Goal: Task Accomplishment & Management: Use online tool/utility

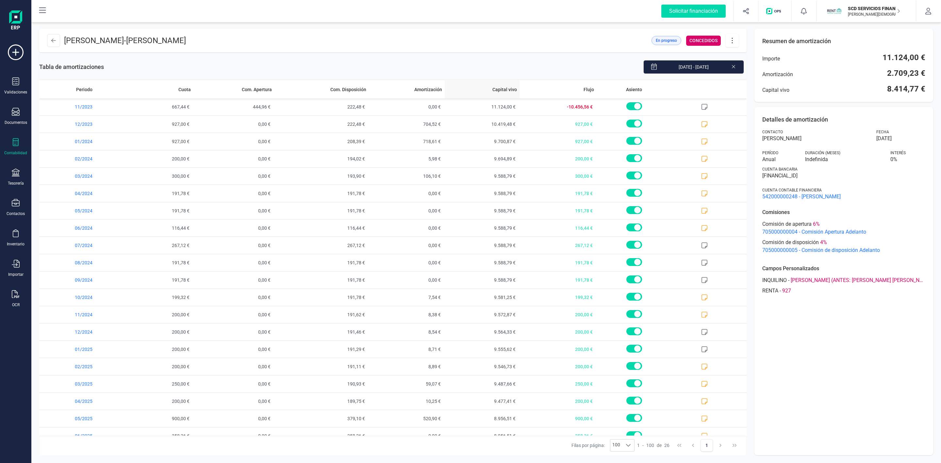
scroll to position [117, 0]
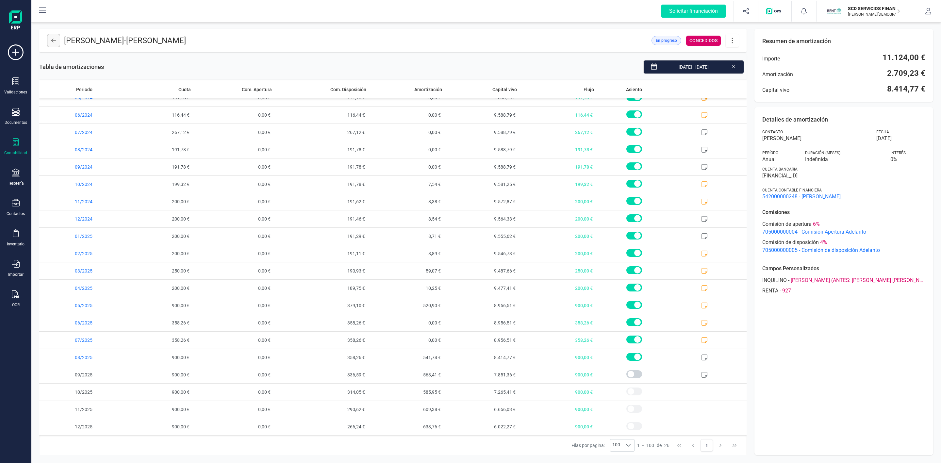
click at [54, 41] on icon at bounding box center [53, 40] width 5 height 5
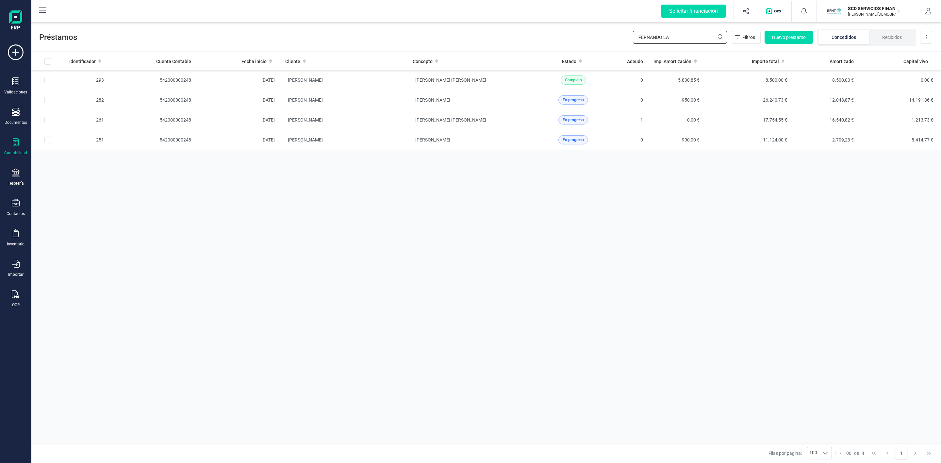
click at [668, 37] on input "FERNANDO LA" at bounding box center [680, 37] width 94 height 13
drag, startPoint x: 670, startPoint y: 35, endPoint x: 598, endPoint y: 33, distance: 71.9
click at [598, 33] on div "Préstamos FERNANDO LA Filtros Nuevo préstamo Concedidos Recibidos Descargar Exc…" at bounding box center [485, 36] width 909 height 30
type input "damian"
click at [376, 76] on td "[PERSON_NAME]" at bounding box center [343, 80] width 127 height 20
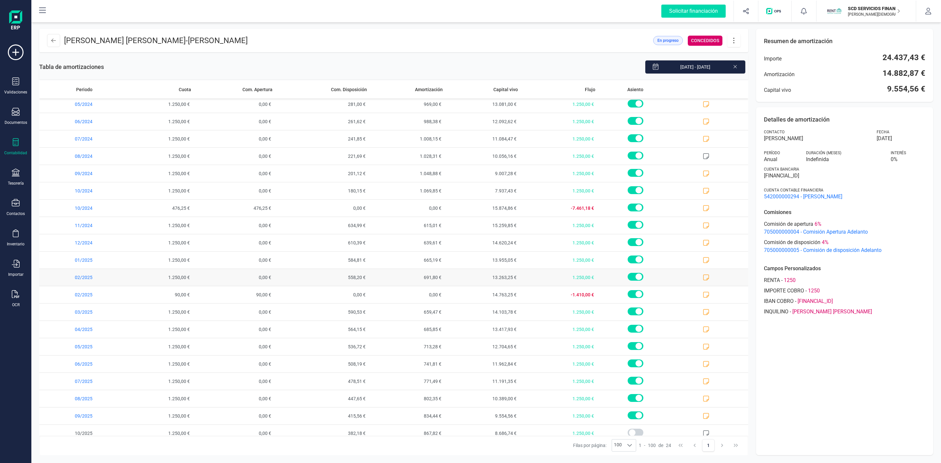
scroll to position [82, 0]
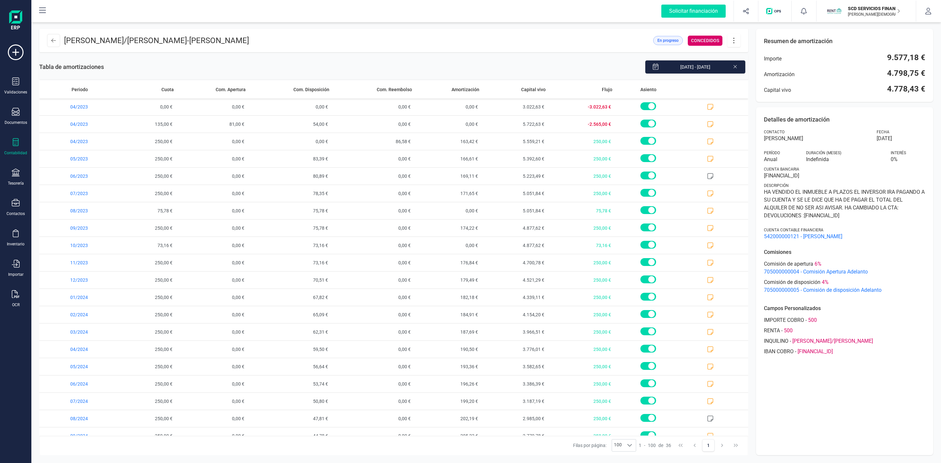
scroll to position [291, 0]
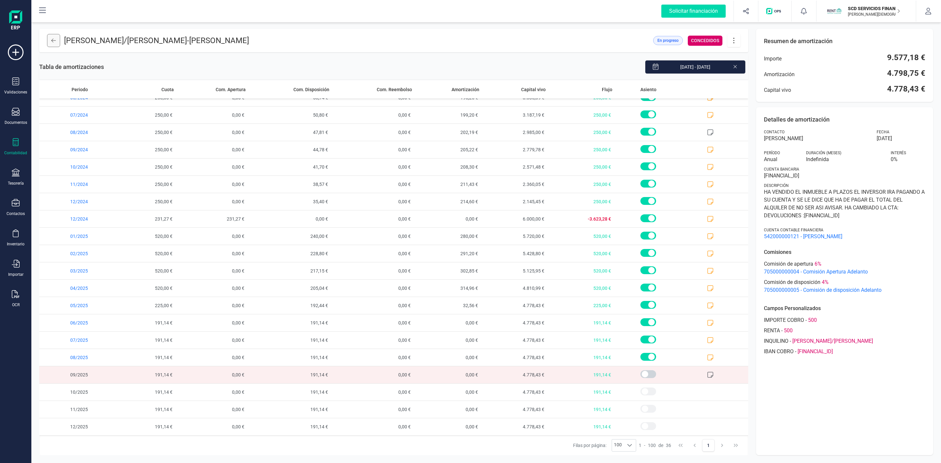
click at [56, 36] on button at bounding box center [53, 40] width 13 height 13
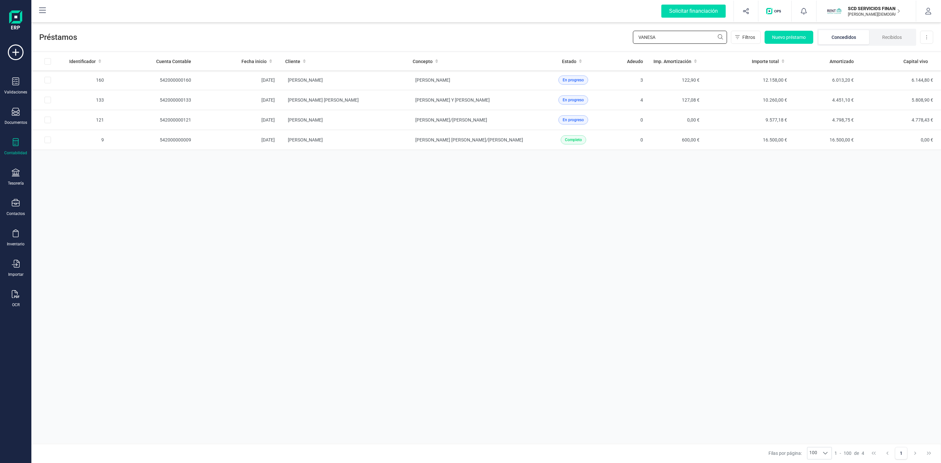
drag, startPoint x: 667, startPoint y: 40, endPoint x: 624, endPoint y: 37, distance: 43.9
click at [624, 37] on div "Préstamos VANESA Filtros Nuevo préstamo Concedidos Recibidos Descargar Excel" at bounding box center [485, 36] width 909 height 30
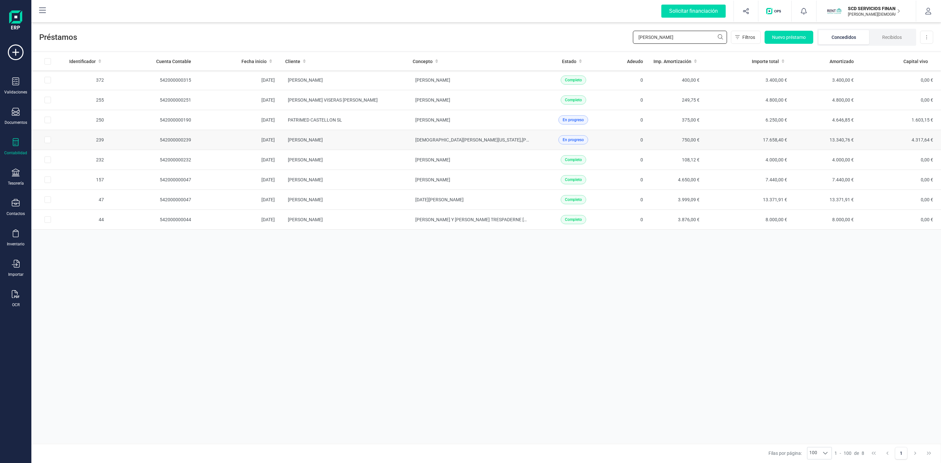
type input "[PERSON_NAME]"
click at [365, 142] on td "[PERSON_NAME]" at bounding box center [343, 140] width 127 height 20
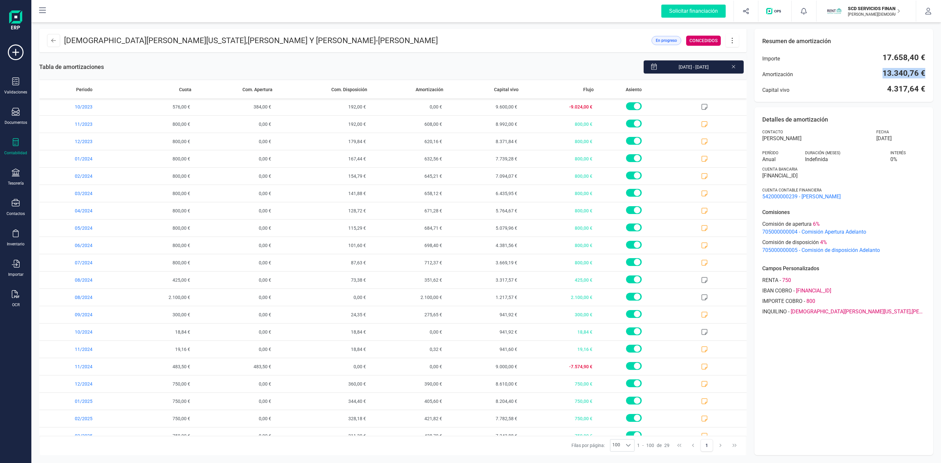
drag, startPoint x: 879, startPoint y: 71, endPoint x: 940, endPoint y: 69, distance: 60.8
click at [940, 69] on div "[DEMOGRAPHIC_DATA][PERSON_NAME][US_STATE],[PERSON_NAME] Y [PERSON_NAME] - [PERS…" at bounding box center [485, 242] width 909 height 442
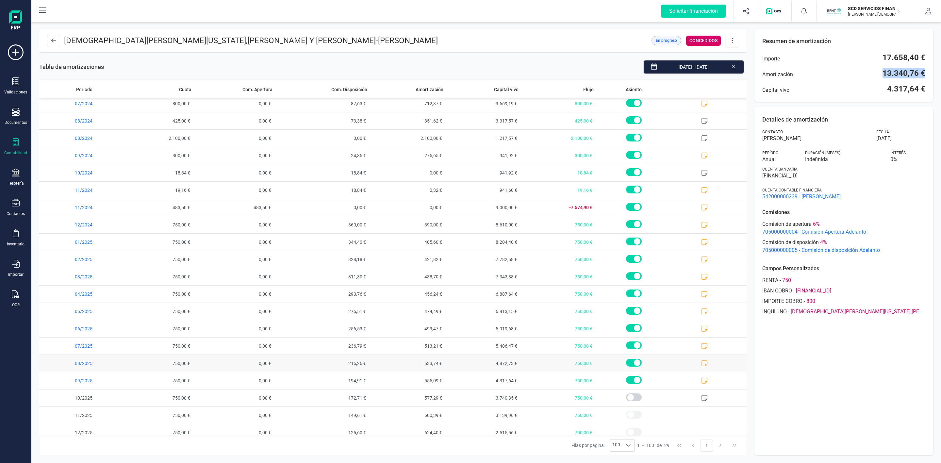
scroll to position [170, 0]
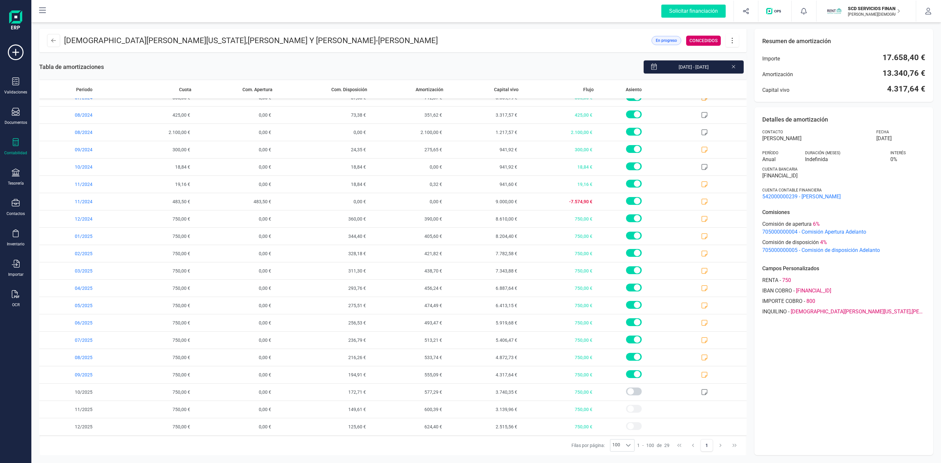
click at [734, 67] on icon at bounding box center [733, 66] width 5 height 7
click at [830, 374] on div "Detalles de amortización Contacto [PERSON_NAME] Fecha [DATE] Período Anual Dura…" at bounding box center [843, 281] width 179 height 348
click at [51, 44] on button at bounding box center [53, 40] width 13 height 13
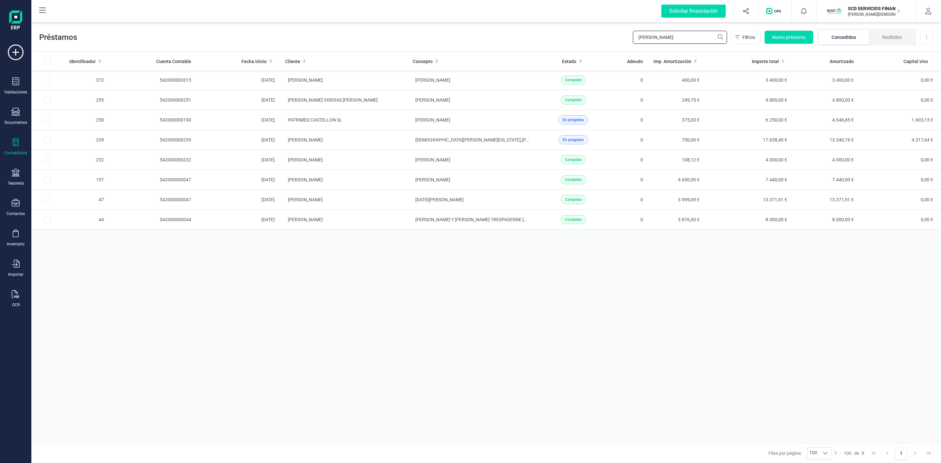
drag, startPoint x: 597, startPoint y: 44, endPoint x: 569, endPoint y: 49, distance: 27.9
click at [574, 48] on div "Préstamos [PERSON_NAME] Nuevo préstamo Concedidos Recibidos Descargar Excel" at bounding box center [485, 36] width 909 height 30
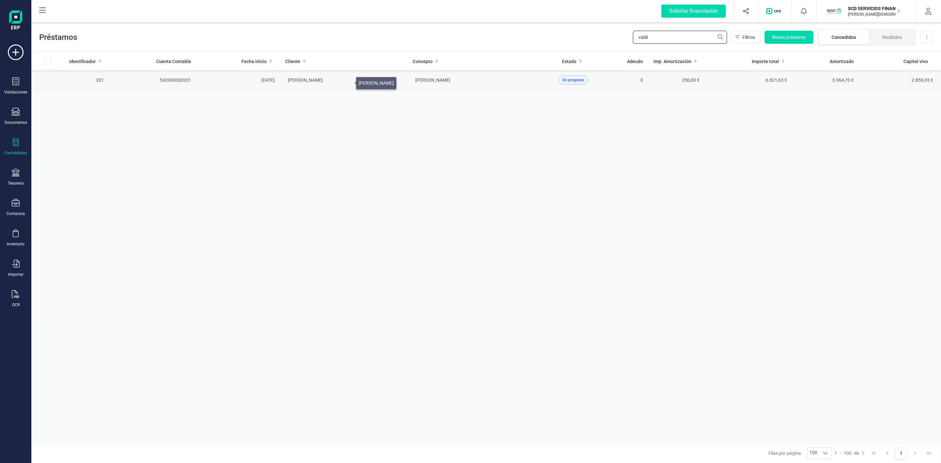
type input "valdi"
click at [361, 83] on td "[PERSON_NAME]" at bounding box center [343, 80] width 127 height 20
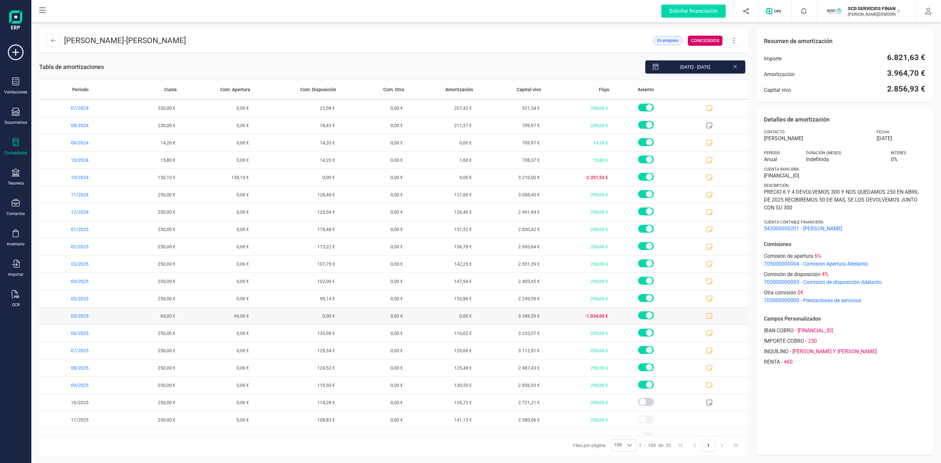
scroll to position [239, 0]
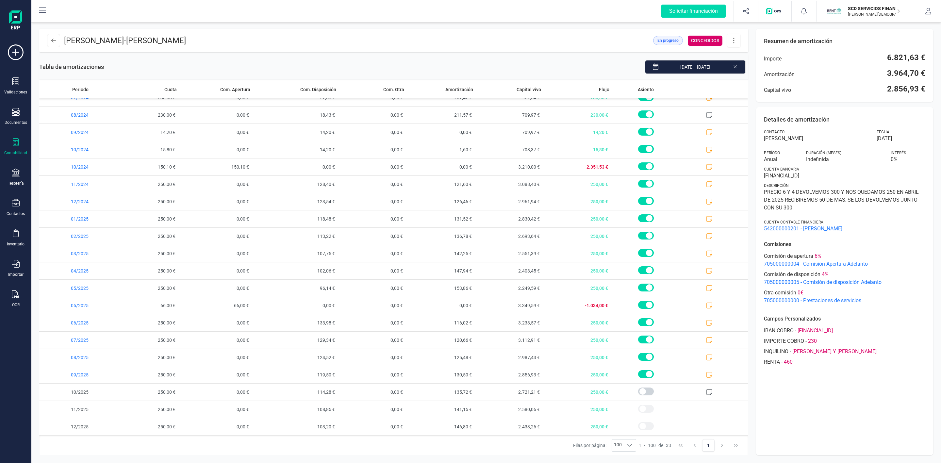
click at [873, 423] on div "Detalles de amortización Contacto [PERSON_NAME] [DATE] Período Anual Duración (…" at bounding box center [844, 281] width 177 height 348
click at [706, 375] on icon at bounding box center [709, 374] width 7 height 7
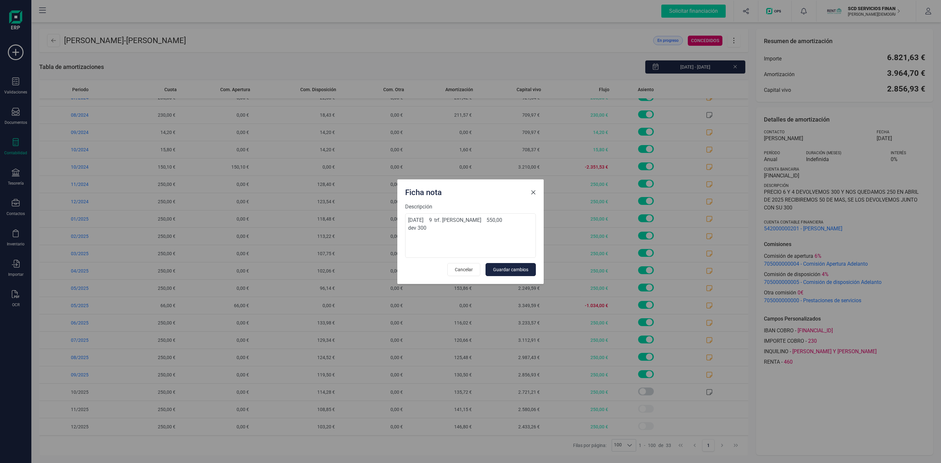
click at [534, 194] on span "Close" at bounding box center [532, 192] width 5 height 5
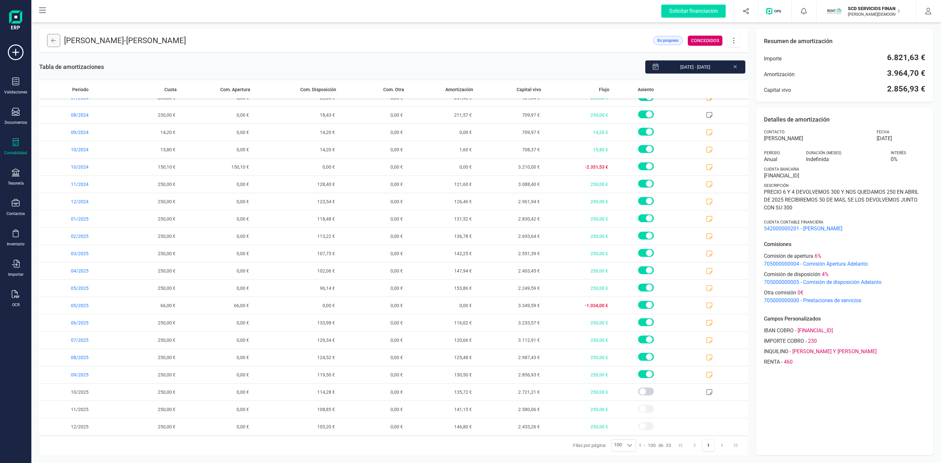
click at [50, 43] on button at bounding box center [53, 40] width 13 height 13
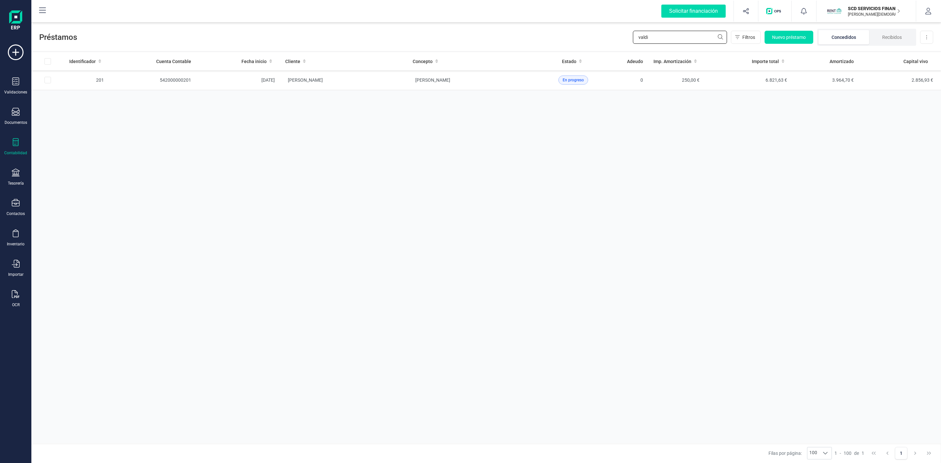
drag, startPoint x: 548, startPoint y: 41, endPoint x: 529, endPoint y: 41, distance: 18.6
click at [544, 41] on div "Préstamos valdi Filtros Nuevo préstamo Concedidos Recibidos Descargar Excel" at bounding box center [485, 36] width 909 height 30
type input "[PERSON_NAME]"
click at [394, 108] on td "MAYOR [PERSON_NAME] [PERSON_NAME]" at bounding box center [343, 100] width 127 height 20
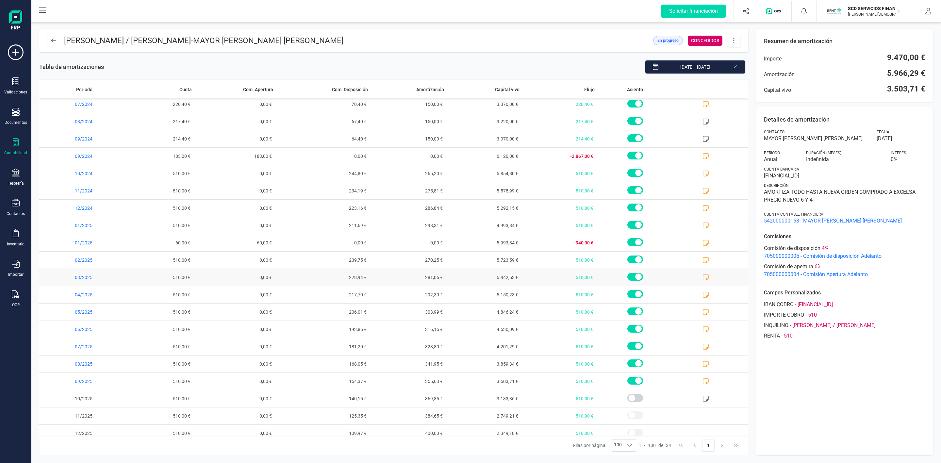
scroll to position [257, 0]
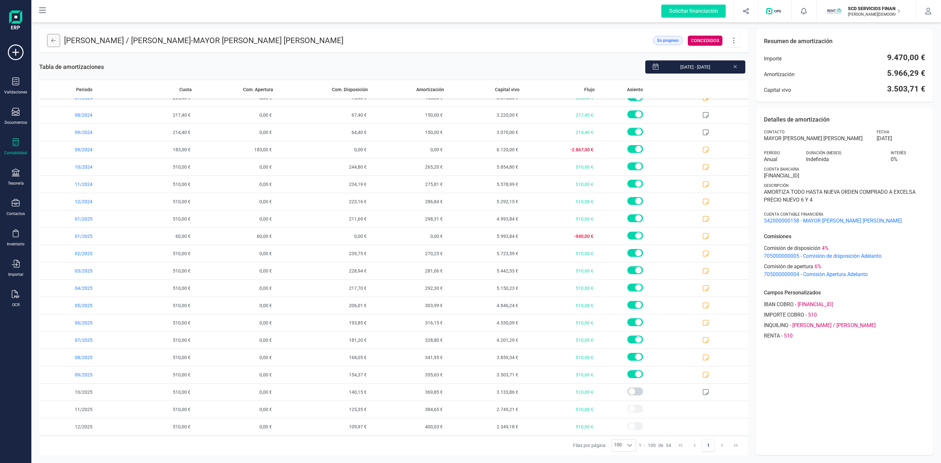
click at [57, 36] on button at bounding box center [53, 40] width 13 height 13
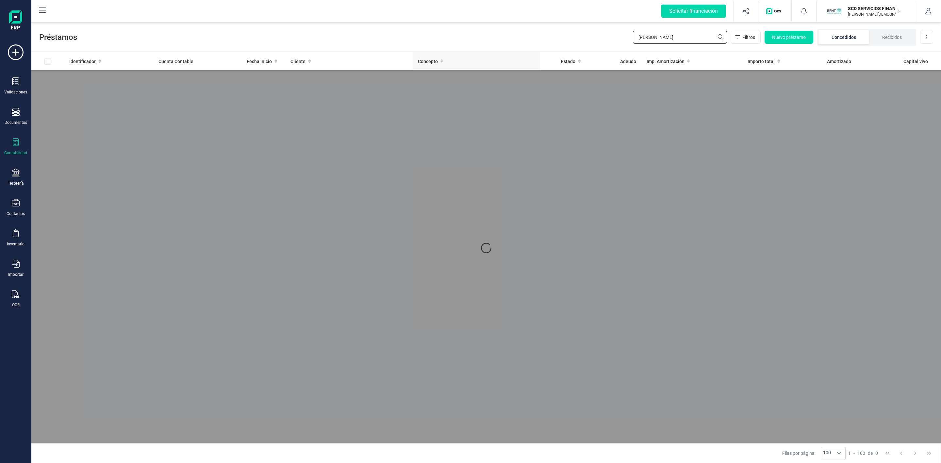
drag, startPoint x: 672, startPoint y: 38, endPoint x: 487, endPoint y: 56, distance: 186.1
click at [488, 56] on div "Préstamos [PERSON_NAME] Nuevo préstamo Concedidos Recibidos Descargar Excel Ide…" at bounding box center [485, 242] width 909 height 442
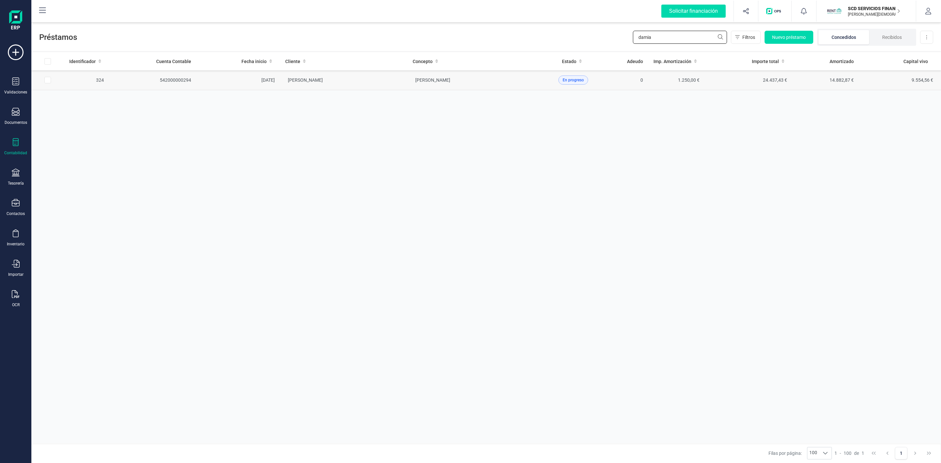
type input "damia"
click at [372, 85] on td "[PERSON_NAME]" at bounding box center [343, 80] width 127 height 20
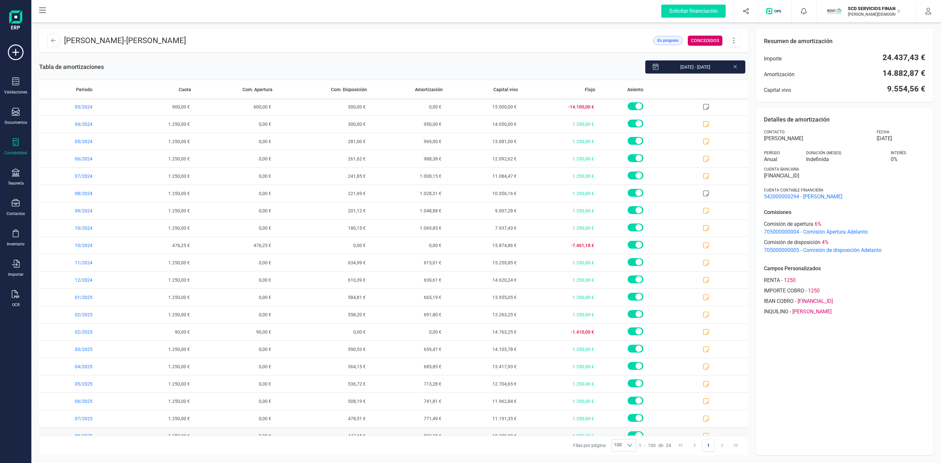
scroll to position [82, 0]
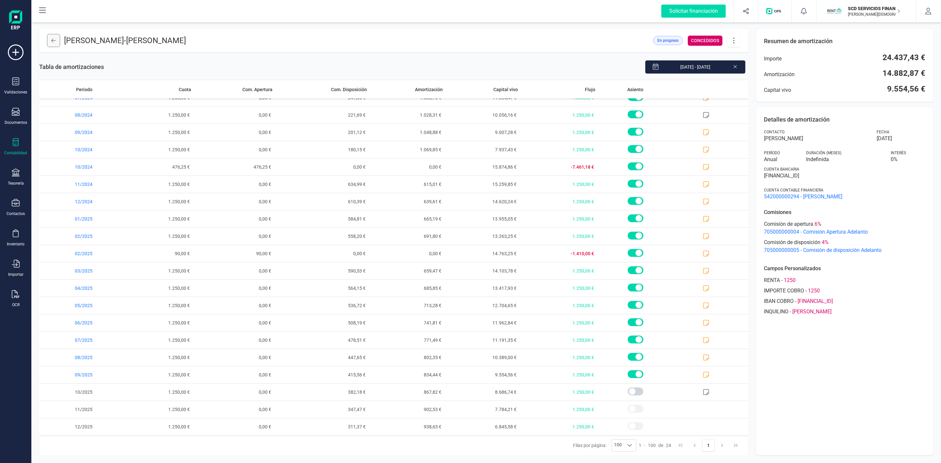
click at [54, 41] on icon at bounding box center [53, 40] width 5 height 5
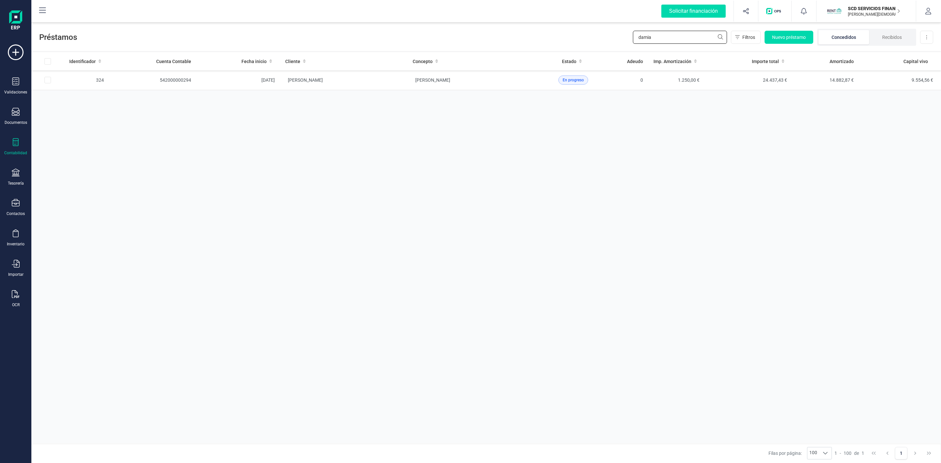
drag, startPoint x: 636, startPoint y: 36, endPoint x: 553, endPoint y: 40, distance: 83.0
click at [565, 38] on div "Préstamos damia Filtros Nuevo préstamo Concedidos Recibidos Descargar Excel" at bounding box center [485, 36] width 909 height 30
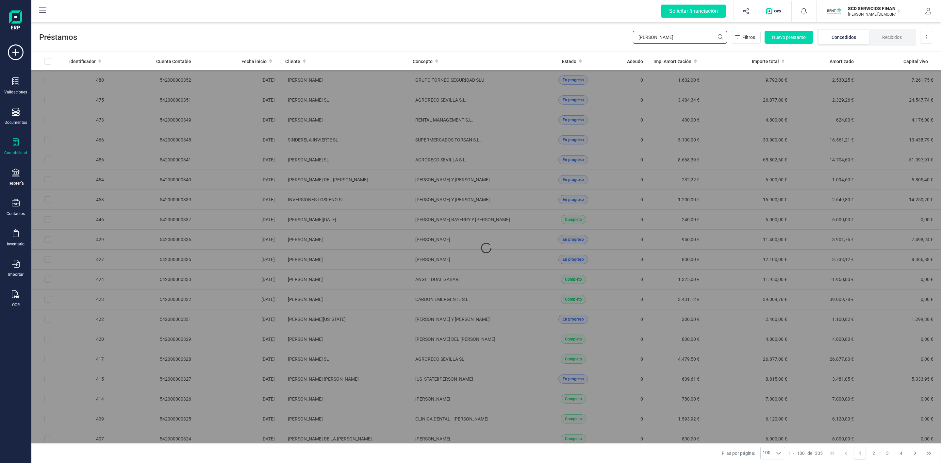
type input "[PERSON_NAME]"
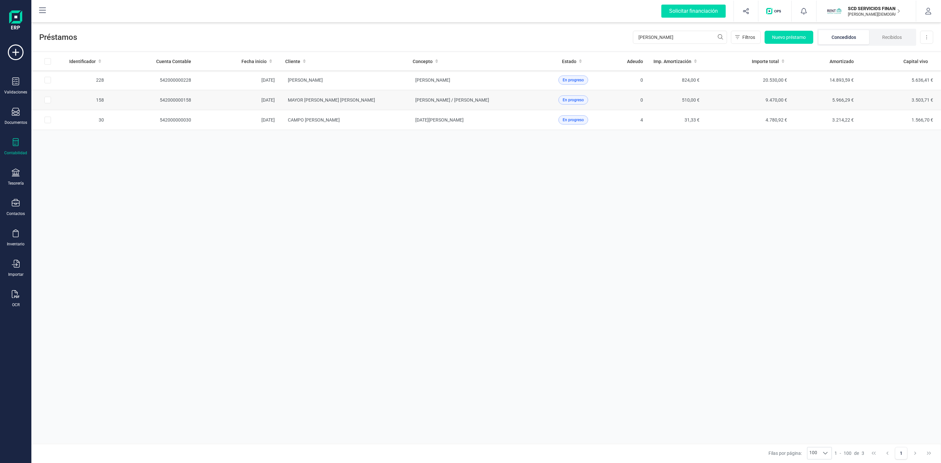
click at [386, 100] on td "MAYOR [PERSON_NAME] [PERSON_NAME]" at bounding box center [343, 100] width 127 height 20
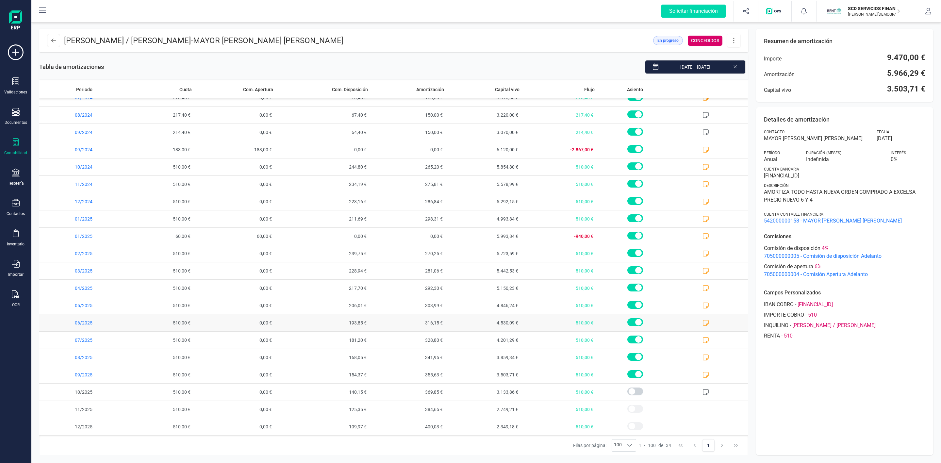
scroll to position [61, 0]
drag, startPoint x: 885, startPoint y: 90, endPoint x: 940, endPoint y: 95, distance: 55.1
click at [940, 95] on div "[PERSON_NAME] / [PERSON_NAME] - MAYOR [PERSON_NAME] [PERSON_NAME] En progreso C…" at bounding box center [485, 242] width 909 height 442
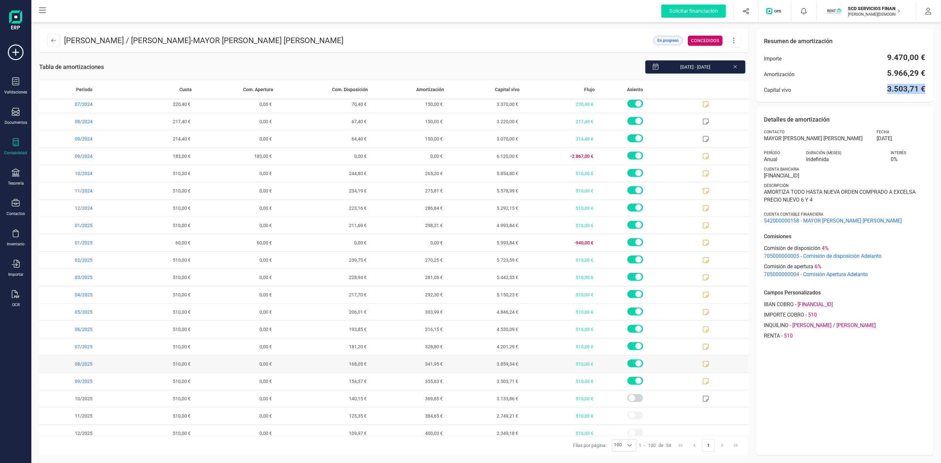
scroll to position [257, 0]
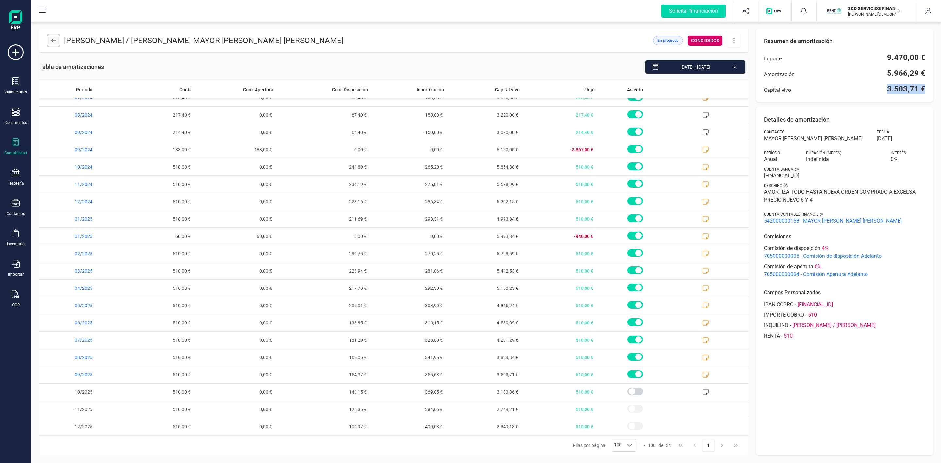
click at [52, 41] on icon at bounding box center [53, 40] width 5 height 5
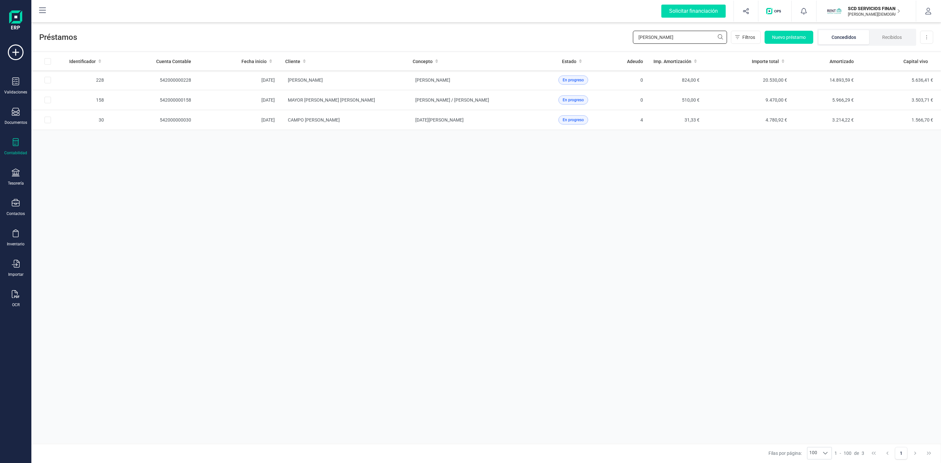
drag, startPoint x: 676, startPoint y: 35, endPoint x: 590, endPoint y: 39, distance: 86.6
click at [590, 39] on div "Préstamos [PERSON_NAME] Nuevo préstamo Concedidos Recibidos Descargar Excel" at bounding box center [485, 36] width 909 height 30
type input "brokerap"
drag, startPoint x: 662, startPoint y: 37, endPoint x: 612, endPoint y: 33, distance: 49.5
click at [612, 33] on div "Préstamos brokerap Filtros Nuevo préstamo Concedidos Recibidos Descargar Excel" at bounding box center [485, 36] width 909 height 30
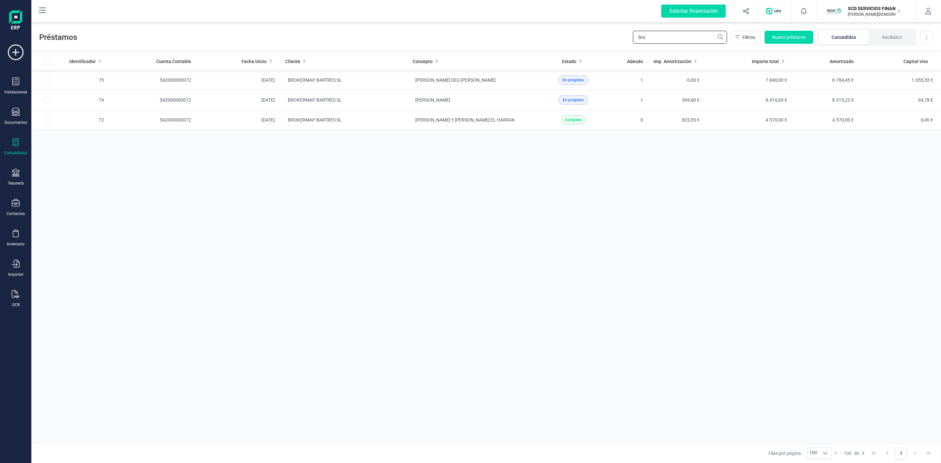
type input "bro"
click at [349, 71] on td "BROKERMAP BARTRES SL" at bounding box center [343, 80] width 127 height 20
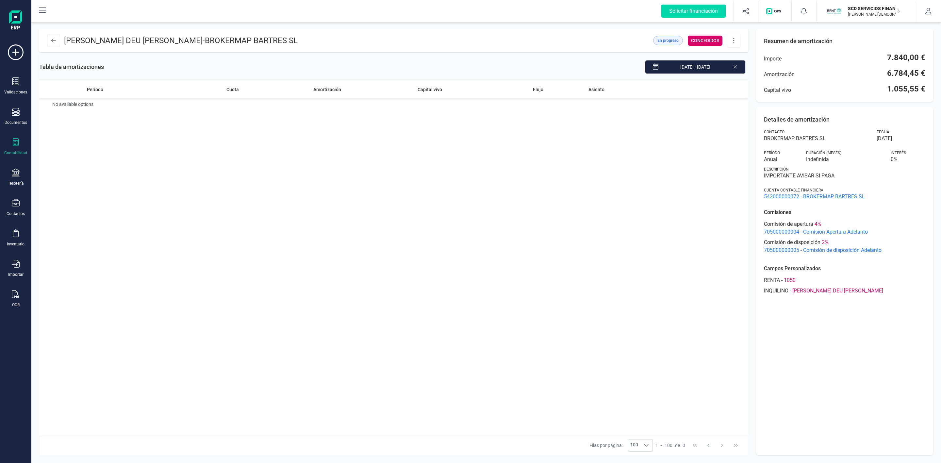
click at [345, 79] on div "Tabla de amortizaciones [DATE] - [DATE] Periodo Cuota Amortización Capital vivo…" at bounding box center [393, 253] width 709 height 403
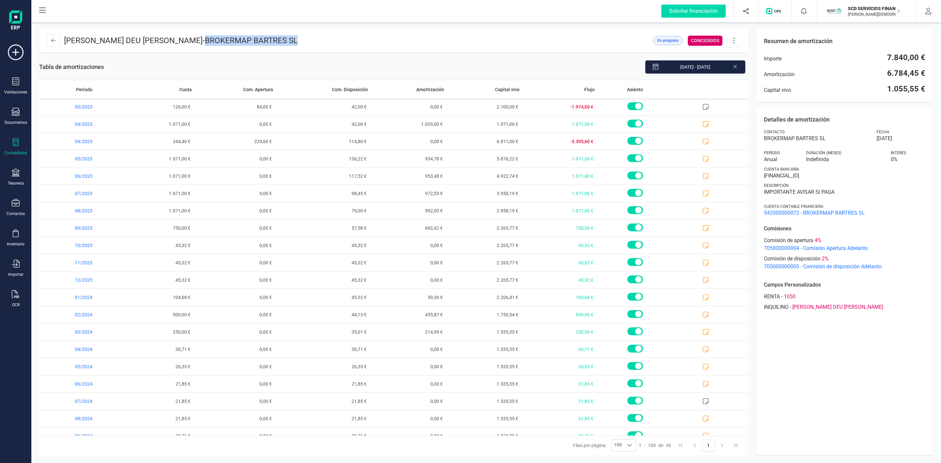
drag, startPoint x: 229, startPoint y: 40, endPoint x: 137, endPoint y: 42, distance: 91.5
click at [137, 42] on header "[PERSON_NAME] DEU [PERSON_NAME] - BROKERMAP [PERSON_NAME] SL En progreso CONCED…" at bounding box center [393, 41] width 709 height 24
copy span "BROKERMAP BARTRES SL"
click at [56, 36] on button at bounding box center [53, 40] width 13 height 13
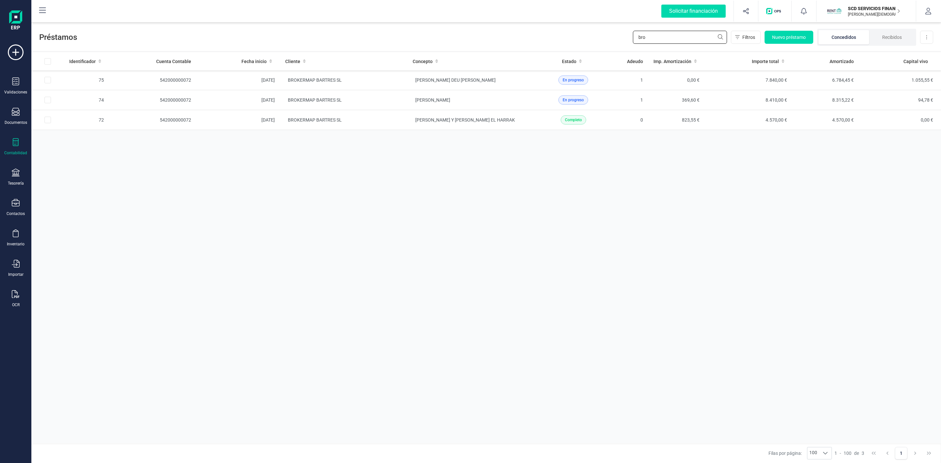
drag, startPoint x: 660, startPoint y: 38, endPoint x: 627, endPoint y: 39, distance: 33.0
click at [629, 39] on div "Préstamos bro Filtros Nuevo préstamo Concedidos Recibidos Descargar Excel" at bounding box center [485, 36] width 909 height 30
type input "fernando la"
click at [525, 104] on td "[PERSON_NAME]" at bounding box center [470, 100] width 127 height 20
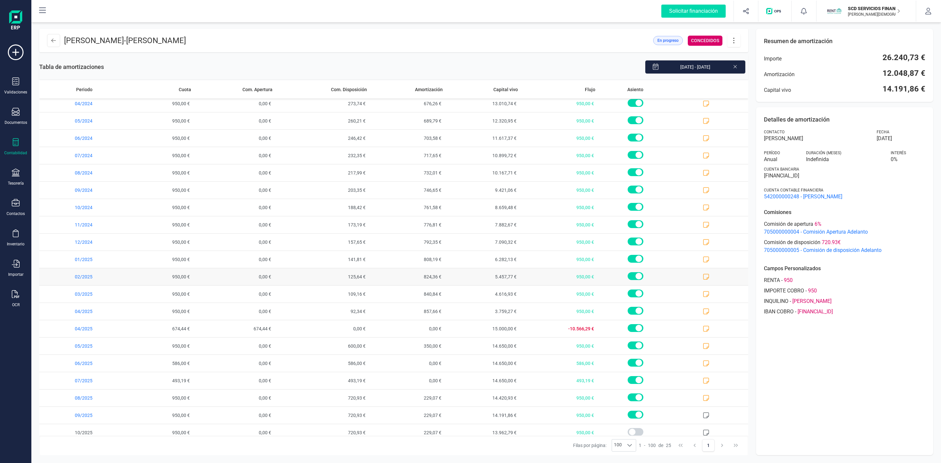
scroll to position [99, 0]
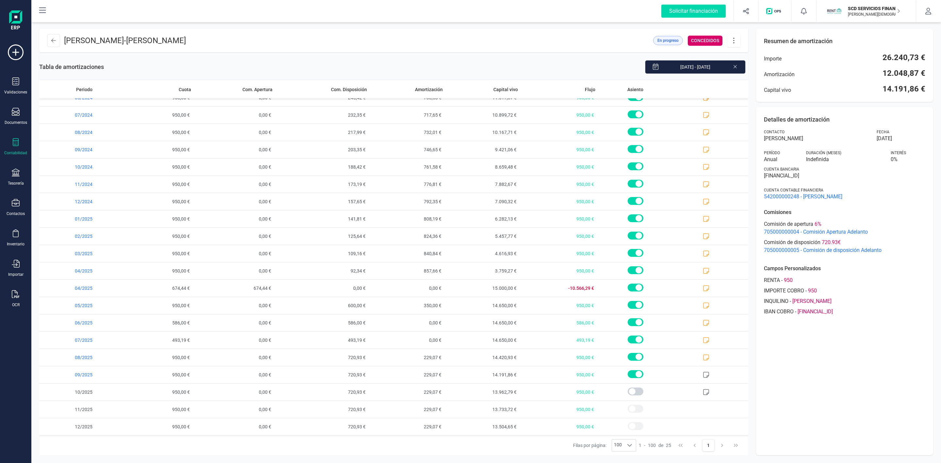
click at [731, 42] on icon at bounding box center [733, 40] width 12 height 7
click at [758, 90] on link "Descargar en PDF" at bounding box center [766, 86] width 78 height 13
click at [57, 41] on button at bounding box center [53, 40] width 13 height 13
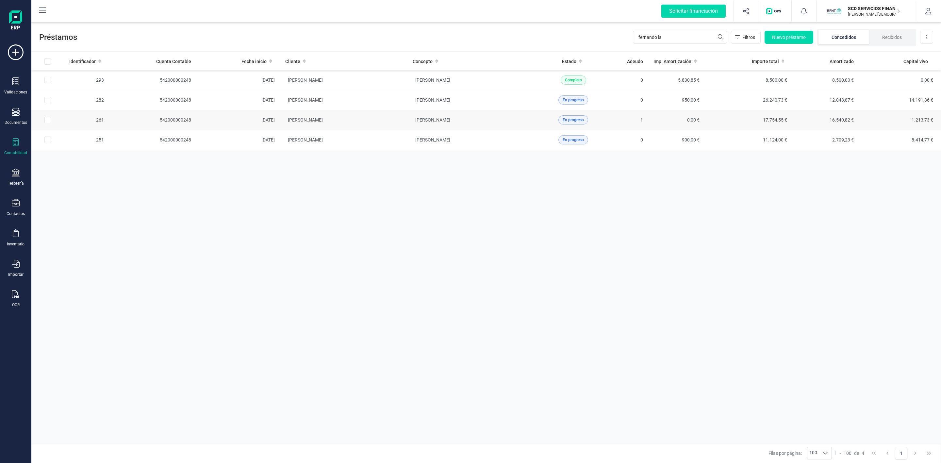
click at [500, 119] on td "[PERSON_NAME]" at bounding box center [470, 120] width 127 height 20
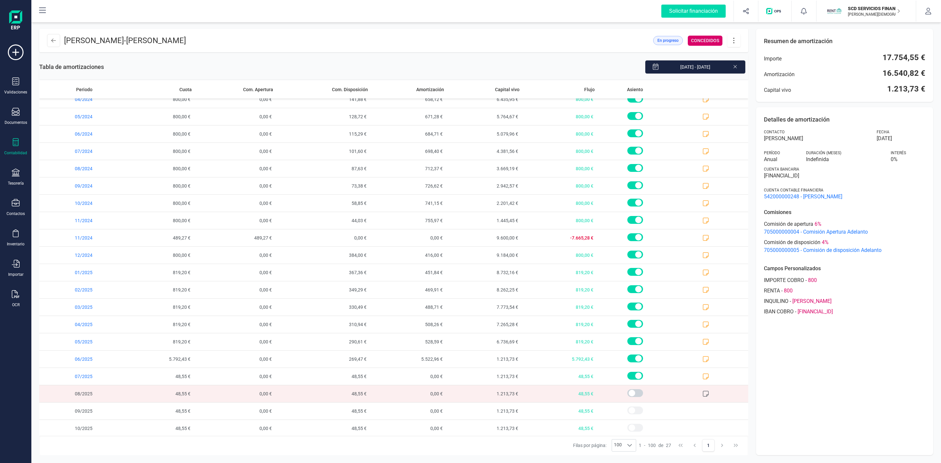
scroll to position [36, 0]
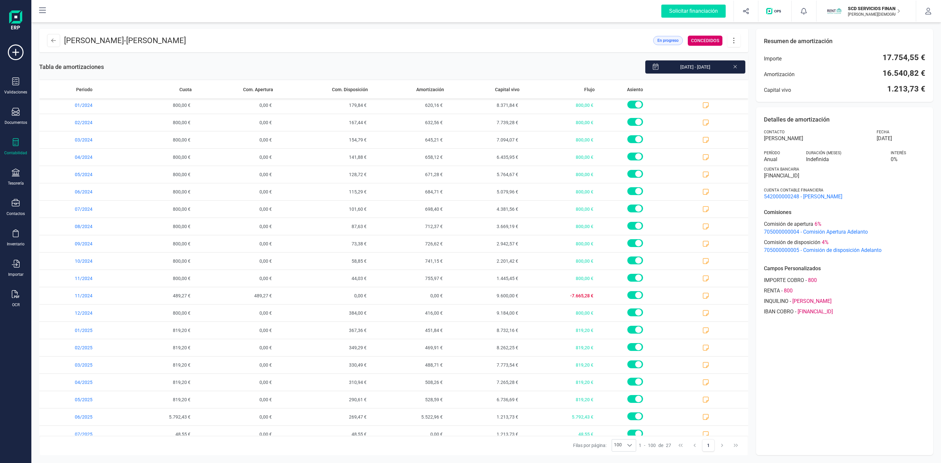
click at [734, 44] on button at bounding box center [733, 40] width 13 height 13
click at [745, 84] on span "Descargar en PDF" at bounding box center [770, 86] width 60 height 5
click at [56, 41] on button at bounding box center [53, 40] width 13 height 13
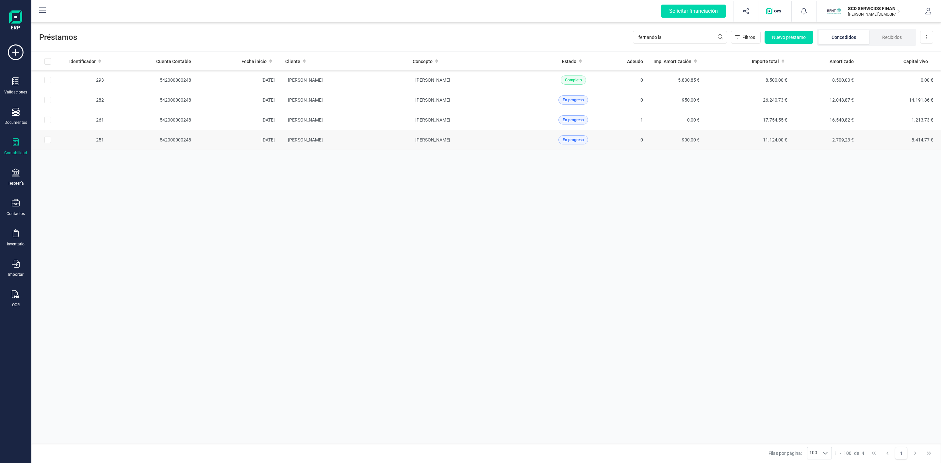
click at [503, 143] on td "[PERSON_NAME]" at bounding box center [470, 140] width 127 height 20
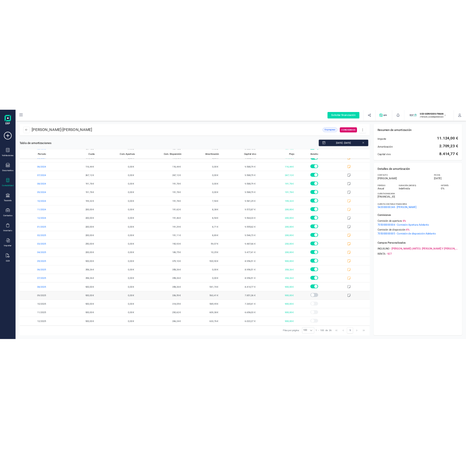
scroll to position [117, 0]
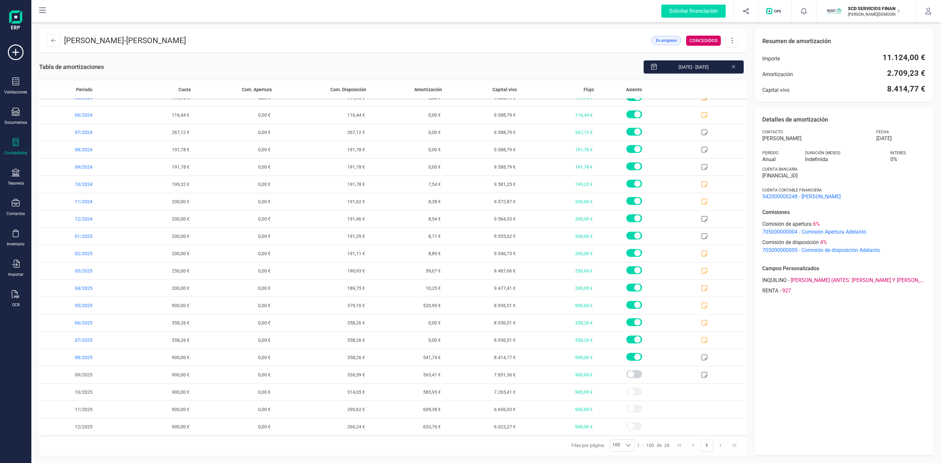
click at [815, 363] on div "Detalles de amortización Contacto [PERSON_NAME] [DATE] Período Anual Duración (…" at bounding box center [843, 281] width 179 height 348
click at [730, 39] on icon at bounding box center [732, 40] width 12 height 7
click at [752, 84] on span "Descargar en PDF" at bounding box center [769, 86] width 60 height 5
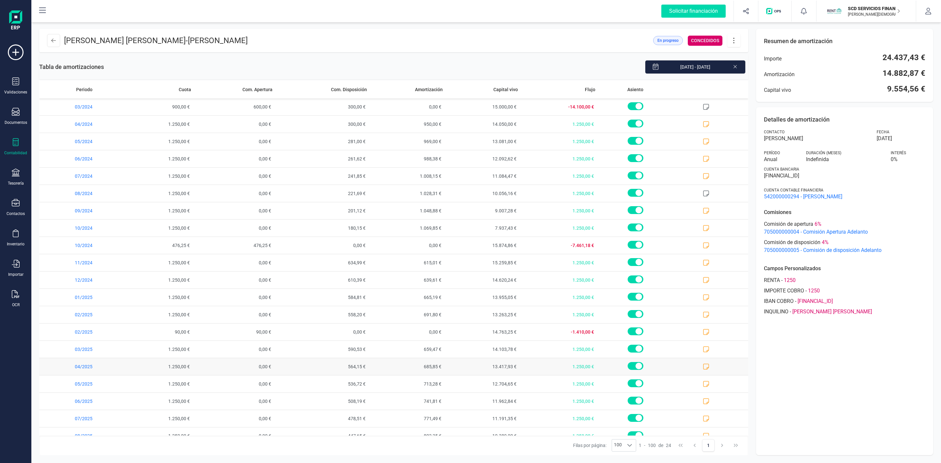
scroll to position [82, 0]
